Goal: Check status: Check status

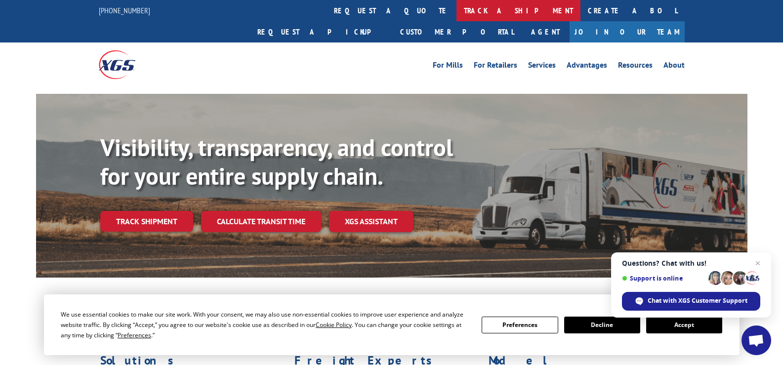
click at [456, 8] on link "track a shipment" at bounding box center [518, 10] width 124 height 21
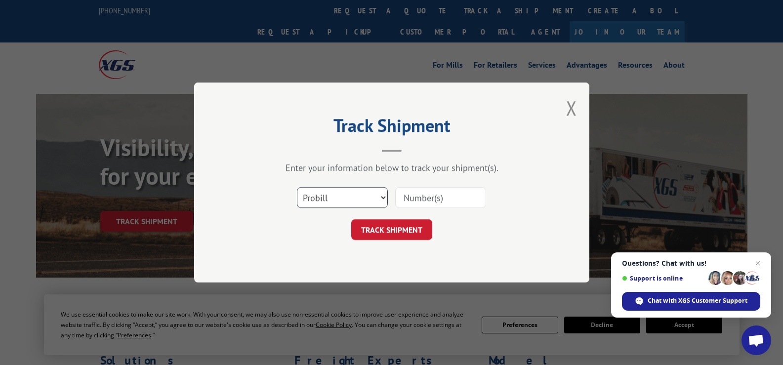
click at [375, 196] on select "Select category... Probill BOL PO" at bounding box center [342, 197] width 91 height 21
select select "po"
click at [297, 187] on select "Select category... Probill BOL PO" at bounding box center [342, 197] width 91 height 21
click at [420, 196] on input at bounding box center [440, 197] width 91 height 21
click at [420, 193] on input at bounding box center [440, 197] width 91 height 21
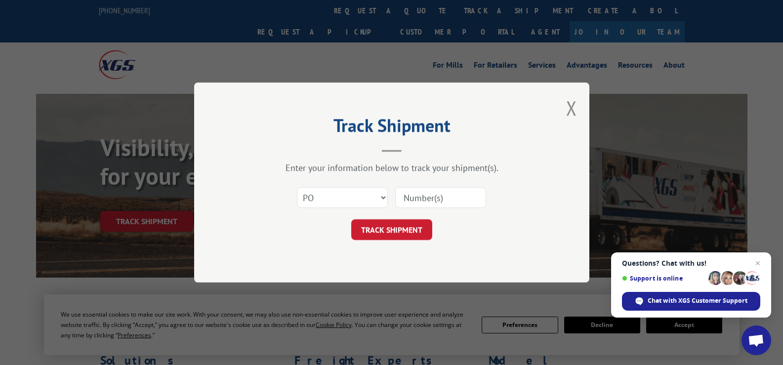
click at [419, 194] on input at bounding box center [440, 197] width 91 height 21
paste input "36086812"
type input "36086812"
click at [407, 221] on button "TRACK SHIPMENT" at bounding box center [391, 229] width 81 height 21
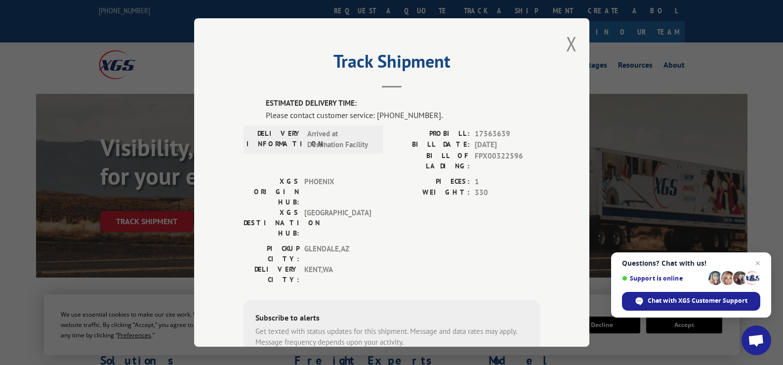
click at [484, 130] on span "17563639" at bounding box center [507, 133] width 65 height 11
copy span "17563639"
